Goal: Obtain resource: Obtain resource

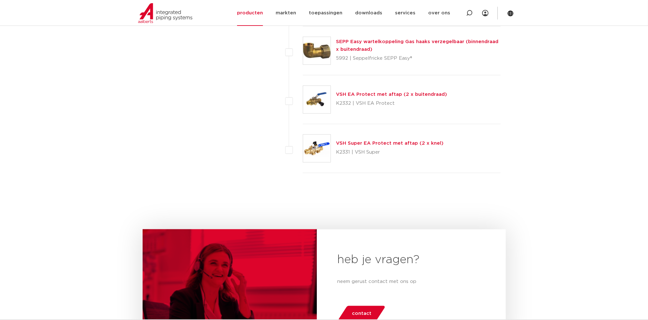
scroll to position [1111, 0]
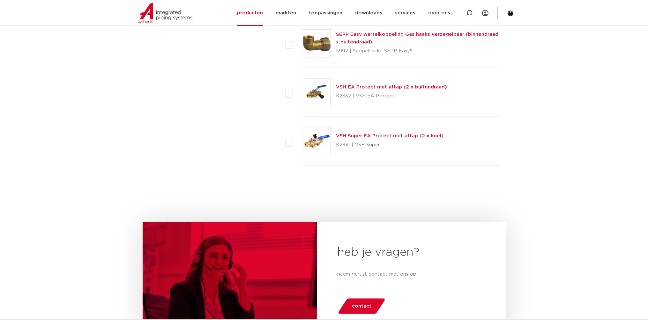
click at [318, 146] on img at bounding box center [316, 140] width 27 height 27
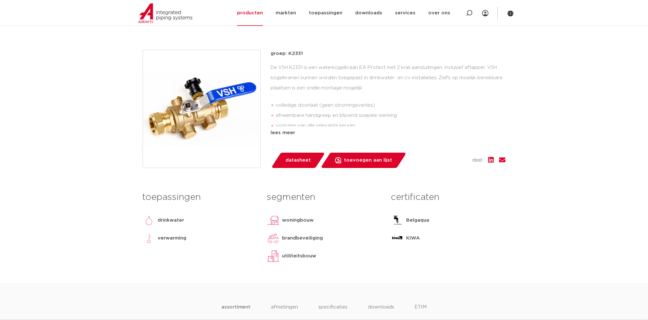
scroll to position [135, 0]
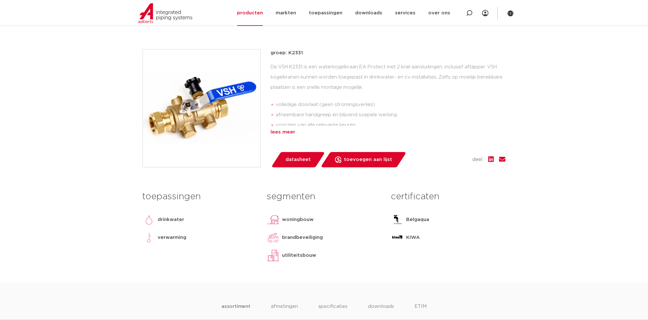
click at [281, 136] on div "lees meer" at bounding box center [388, 132] width 235 height 8
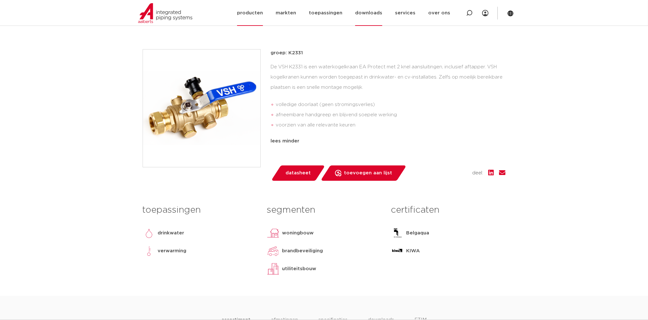
click at [376, 17] on link "downloads" at bounding box center [368, 13] width 27 height 26
click at [397, 71] on link "cad en andere software" at bounding box center [384, 70] width 77 height 13
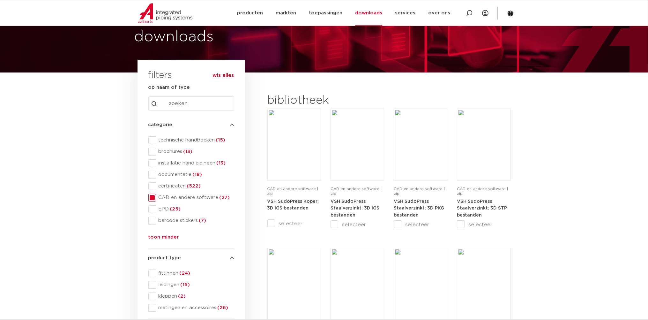
scroll to position [33, 0]
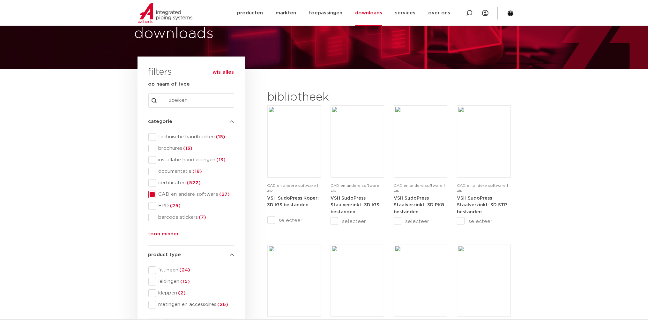
click at [216, 193] on span "CAD en andere software (27)" at bounding box center [195, 194] width 78 height 6
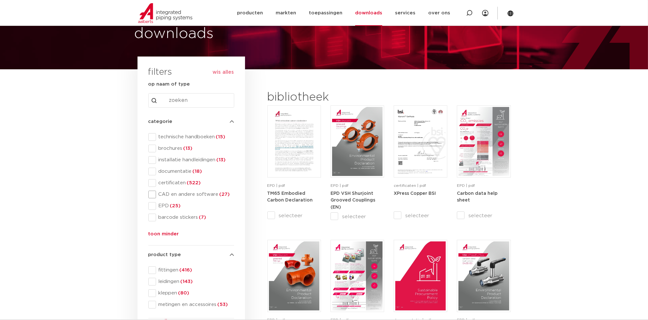
click at [152, 193] on span at bounding box center [152, 194] width 8 height 8
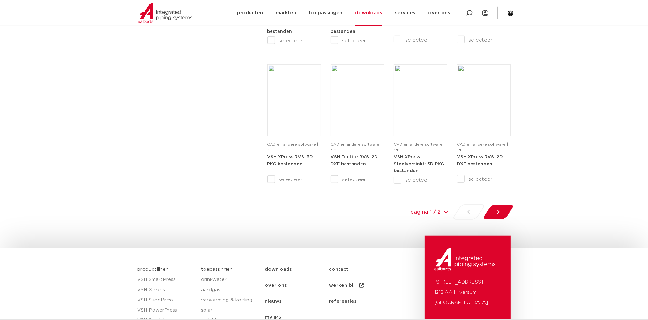
scroll to position [673, 0]
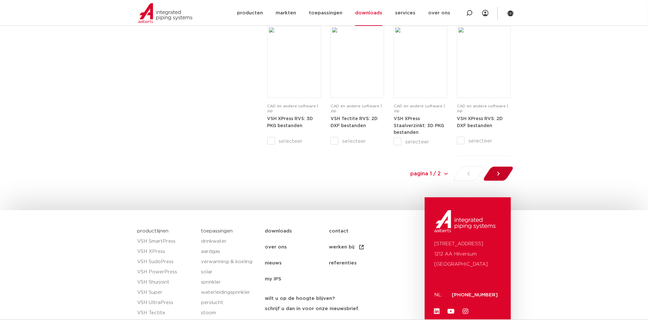
click at [506, 175] on div at bounding box center [498, 173] width 35 height 15
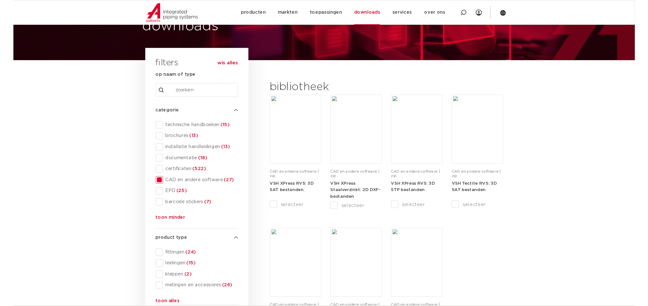
scroll to position [38, 0]
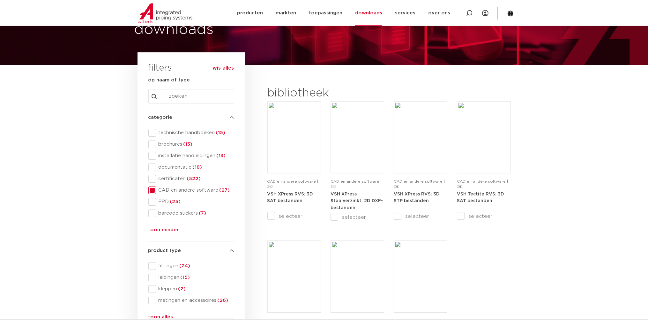
click at [593, 203] on section "search downloads by name or type search Search content Clear filters filters wi…" at bounding box center [324, 240] width 648 height 350
click at [196, 94] on input "Search content" at bounding box center [191, 96] width 86 height 14
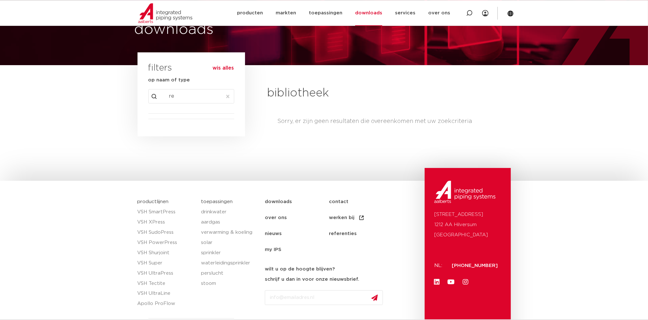
type input "r"
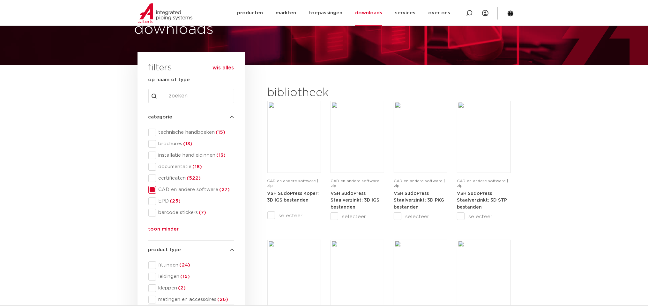
click at [208, 193] on span "CAD en andere software (27)" at bounding box center [195, 190] width 78 height 6
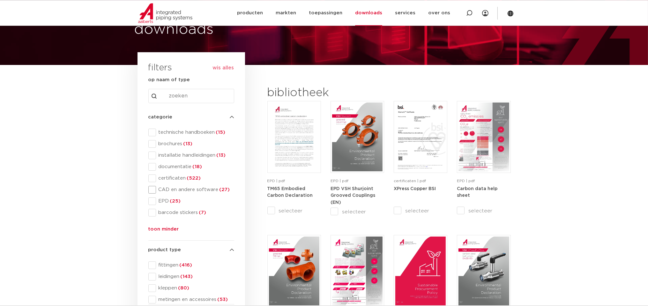
click at [206, 192] on span "CAD en andere software (27)" at bounding box center [195, 190] width 78 height 6
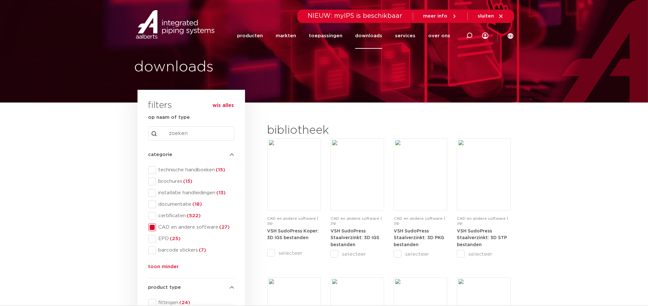
click at [188, 137] on input "Search content" at bounding box center [191, 134] width 86 height 14
click at [473, 39] on div at bounding box center [469, 36] width 26 height 26
type input "EA"
click button "Zoeken" at bounding box center [0, 0] width 0 height 0
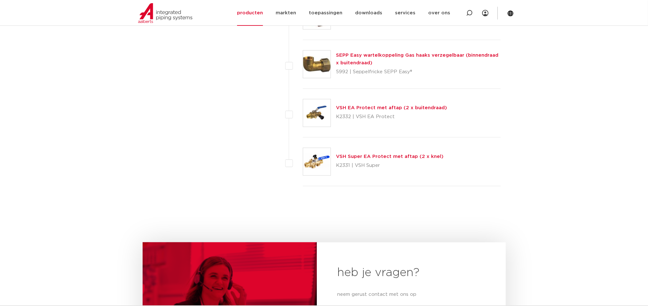
scroll to position [1077, 0]
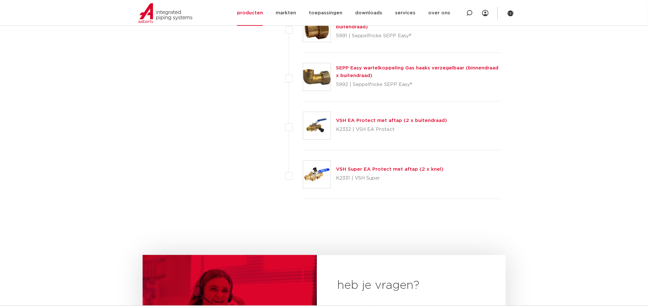
click at [361, 168] on link "VSH Super EA Protect met aftap (2 x knel)" at bounding box center [389, 169] width 107 height 5
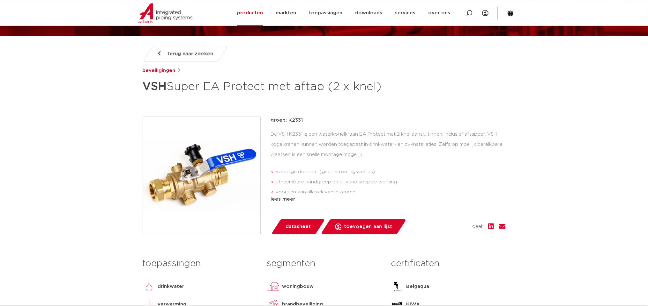
scroll to position [67, 0]
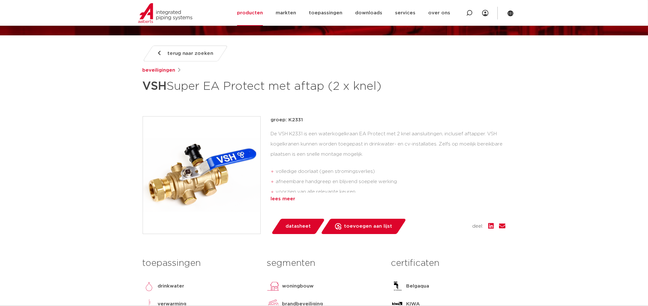
click at [285, 203] on div "lees meer" at bounding box center [388, 199] width 235 height 8
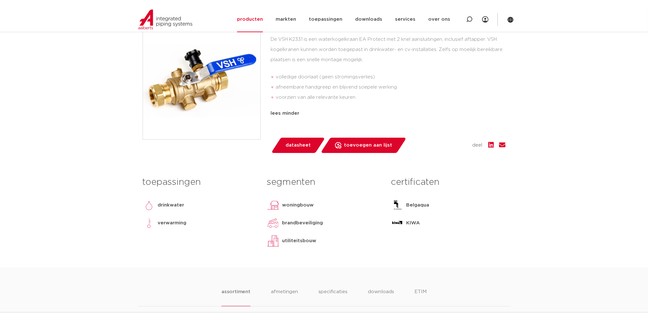
scroll to position [202, 0]
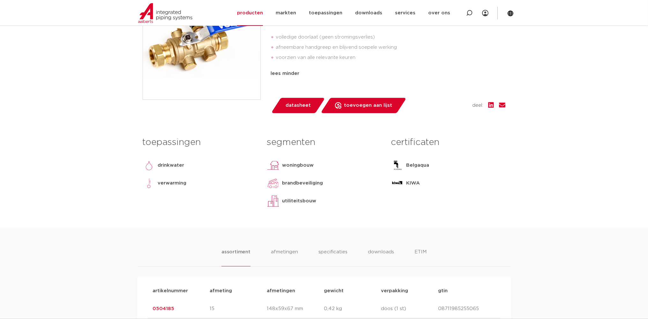
click at [138, 246] on div "assortiment afmetingen specificaties downloads ETIM assortiment afmetingen spec…" at bounding box center [324, 293] width 648 height 131
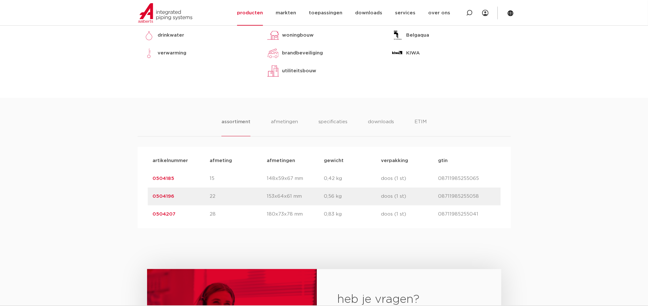
scroll to position [337, 0]
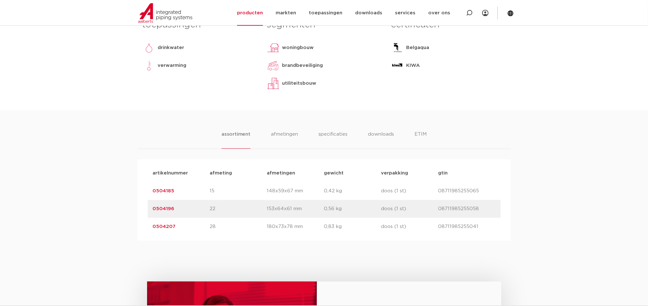
scroll to position [303, 0]
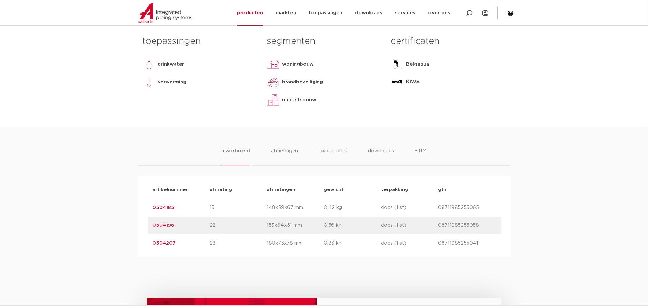
click at [165, 246] on link "0504207" at bounding box center [164, 243] width 23 height 5
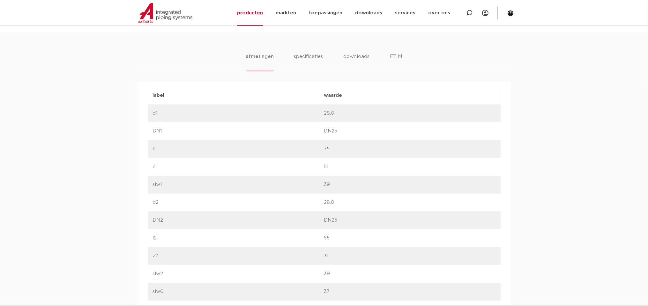
scroll to position [404, 0]
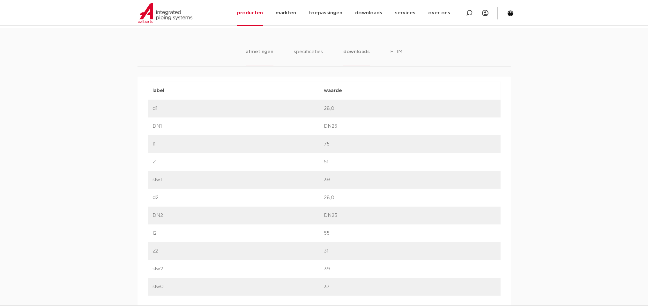
click at [357, 53] on li "downloads" at bounding box center [356, 57] width 26 height 18
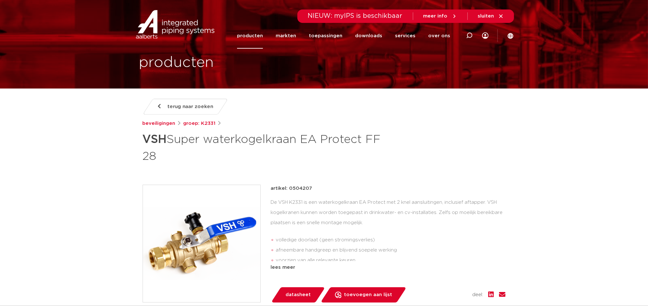
scroll to position [0, 0]
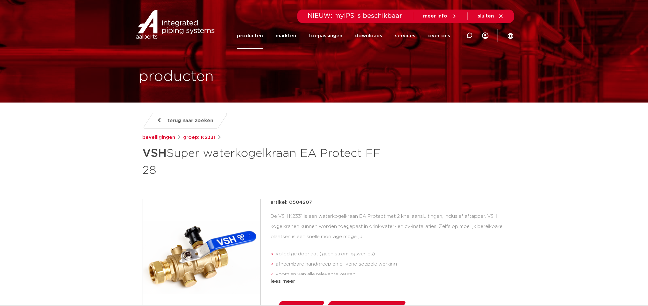
click at [456, 17] on icon at bounding box center [454, 16] width 6 height 6
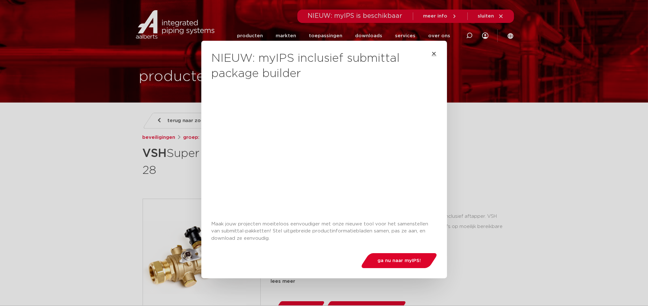
click at [431, 51] on icon "Close" at bounding box center [433, 53] width 5 height 5
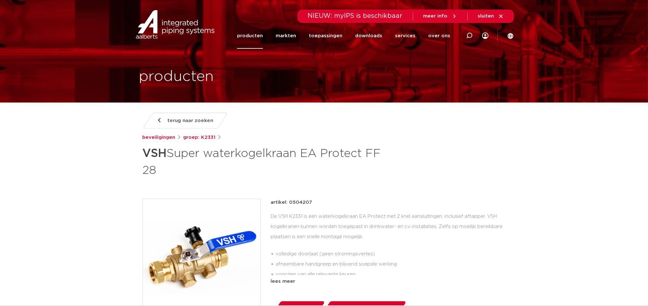
click at [467, 189] on div "terug naar zoeken beveiligingen groep: K2331 VSH Super waterkogelkraan EA Prote…" at bounding box center [323, 272] width 373 height 319
click at [409, 38] on link "services" at bounding box center [405, 36] width 20 height 26
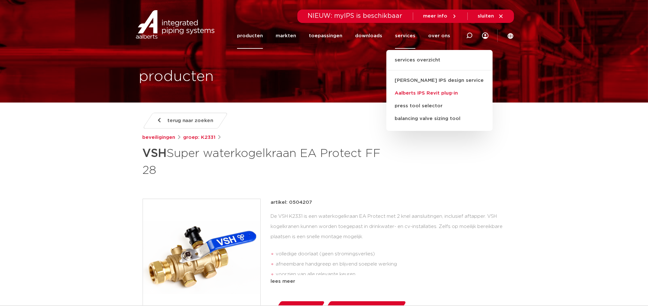
click at [430, 92] on link "Aalberts IPS Revit plug-in" at bounding box center [439, 93] width 106 height 13
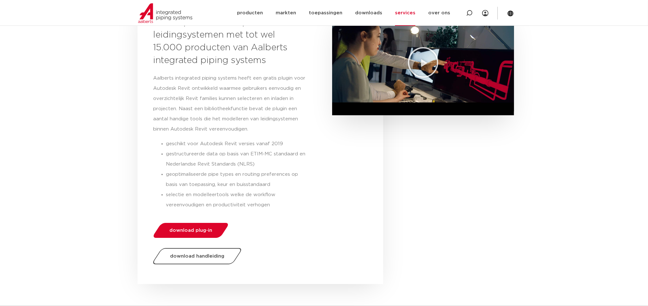
scroll to position [135, 0]
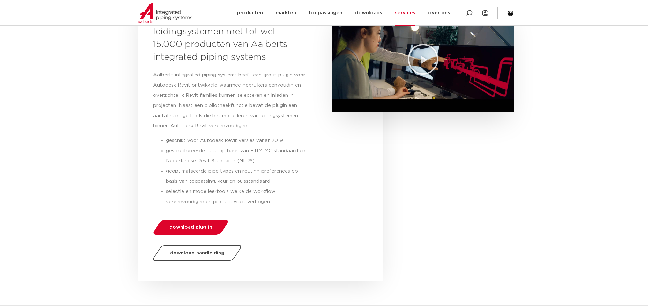
click at [64, 85] on section "ontwerp sneller complexe leidingsystemen met tot wel 15.000 producten van Aalbe…" at bounding box center [324, 139] width 648 height 291
click at [407, 229] on section "ontwerp sneller complexe leidingsystemen met tot wel 15.000 producten van Aalbe…" at bounding box center [323, 139] width 373 height 284
